Goal: Find specific page/section: Find specific page/section

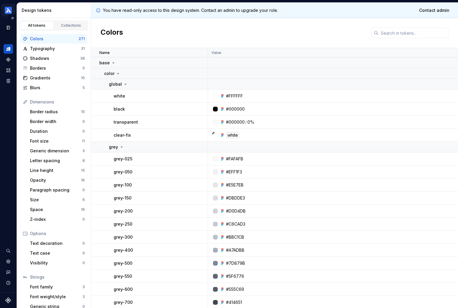
click at [10, 11] on html "Concordia Design System KK Design system data Design tokens All tokens Collecti…" at bounding box center [229, 154] width 458 height 308
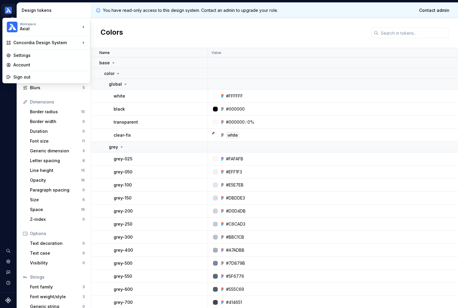
click at [10, 11] on html "Concordia Design System KK Design system data Design tokens All tokens Collecti…" at bounding box center [229, 154] width 458 height 308
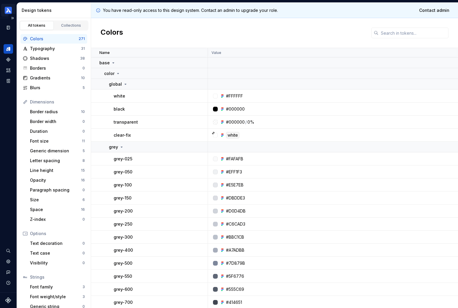
click at [10, 11] on html "Concordia Design System KK Design system data Design tokens All tokens Collecti…" at bounding box center [229, 154] width 458 height 308
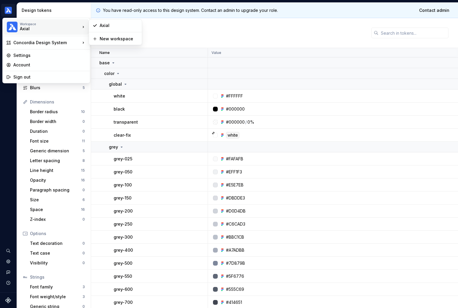
click at [24, 31] on div "Axial" at bounding box center [45, 29] width 50 height 6
click at [106, 29] on div "Axial" at bounding box center [115, 25] width 50 height 9
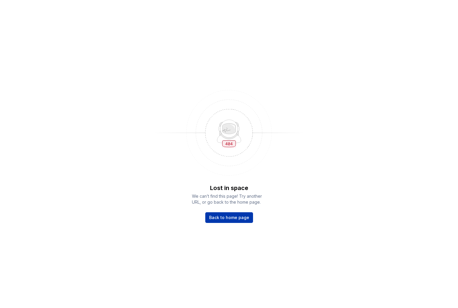
click at [238, 219] on span "Back to home page" at bounding box center [229, 218] width 40 height 6
